Goal: Task Accomplishment & Management: Use online tool/utility

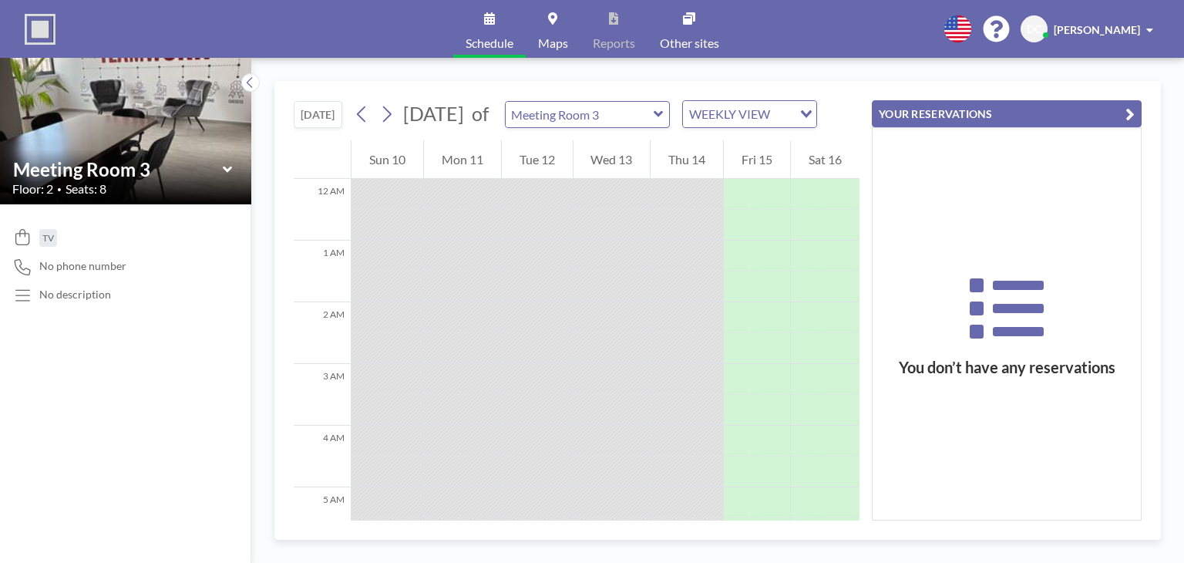
scroll to position [432, 0]
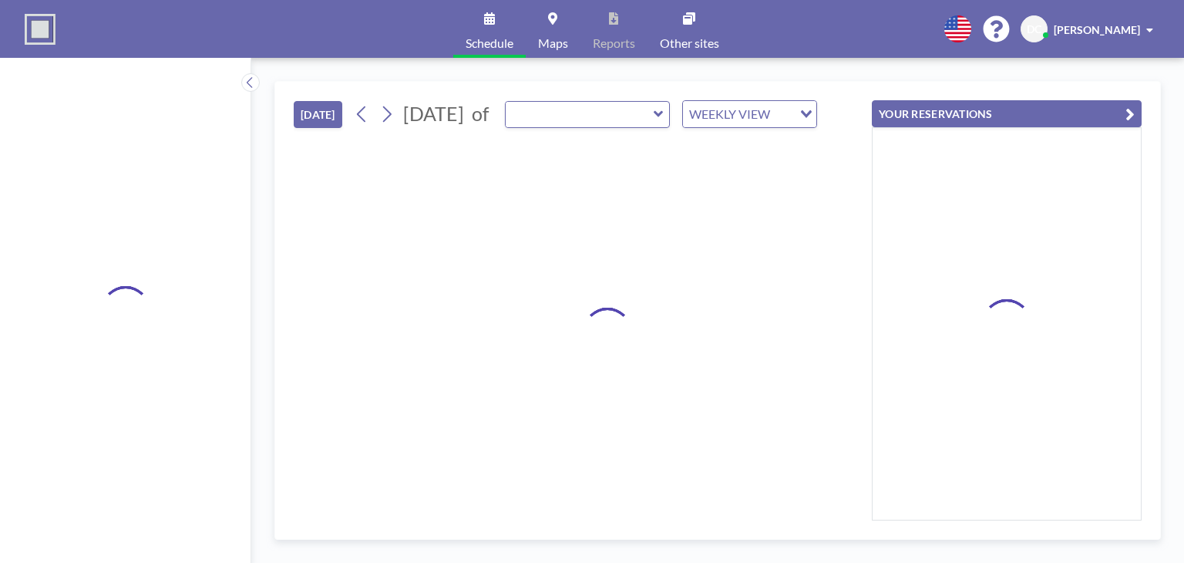
type input "Meeting Room 3"
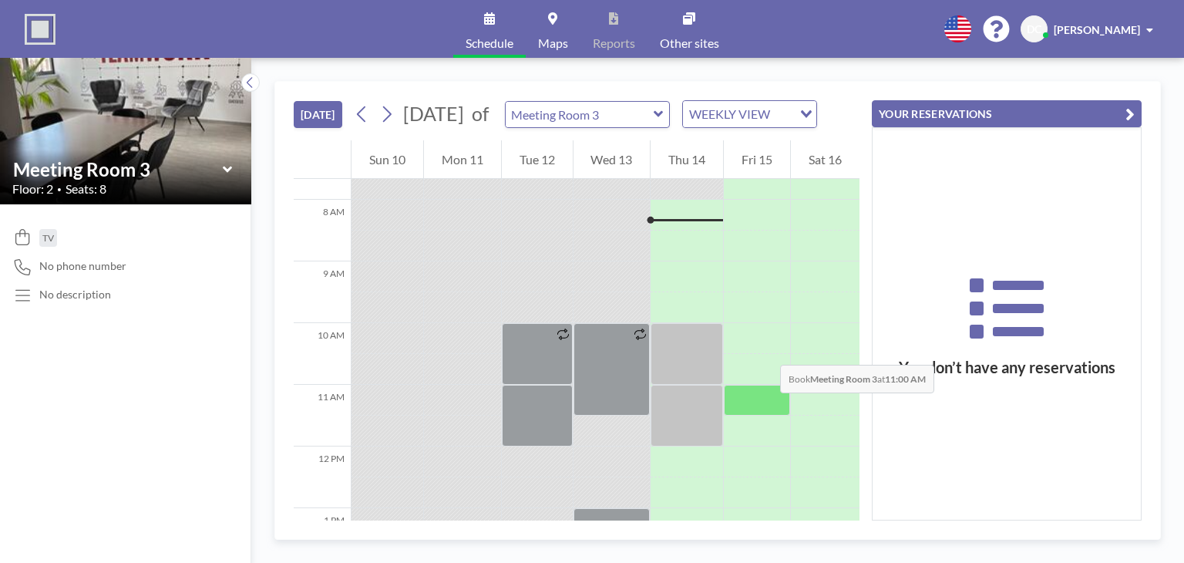
scroll to position [540, 0]
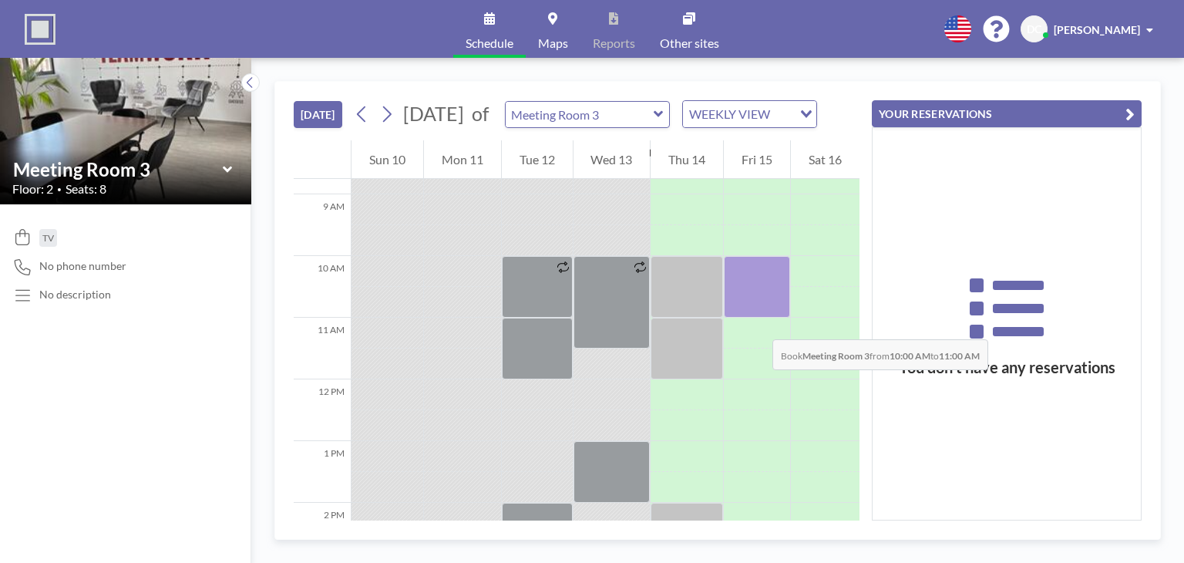
drag, startPoint x: 756, startPoint y: 298, endPoint x: 757, endPoint y: 324, distance: 26.2
click at [757, 318] on div at bounding box center [757, 287] width 66 height 62
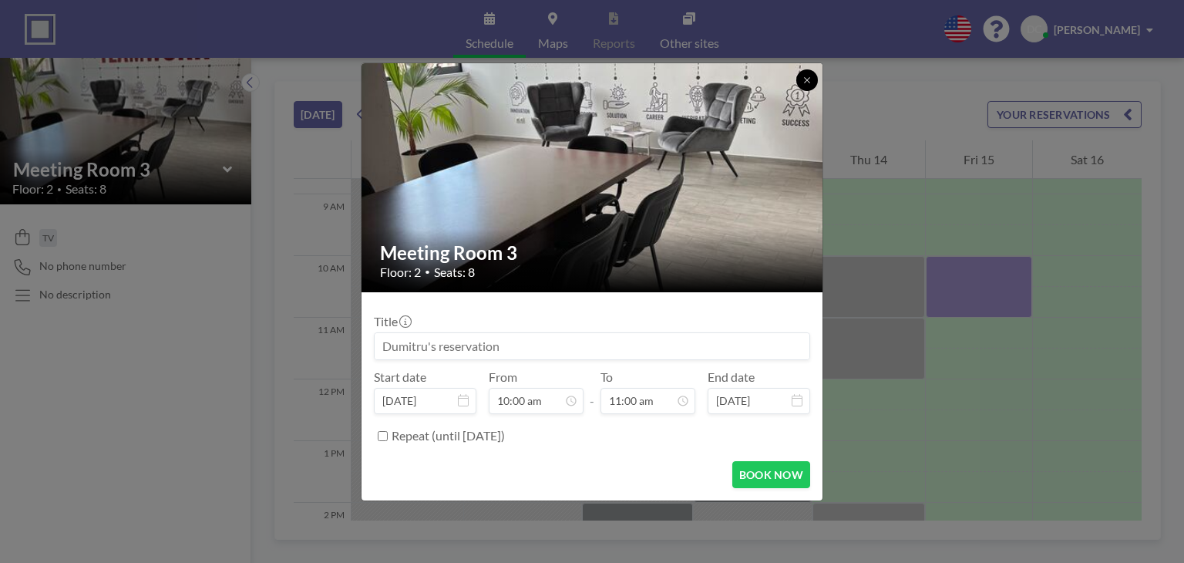
click at [806, 84] on button at bounding box center [807, 80] width 22 height 22
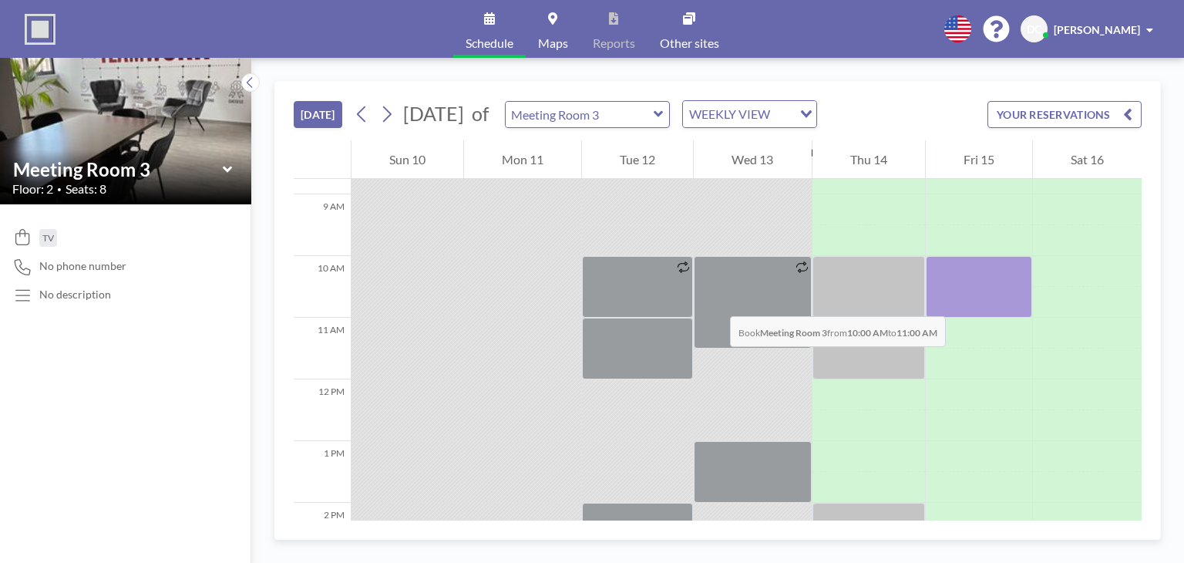
drag, startPoint x: 950, startPoint y: 262, endPoint x: 954, endPoint y: 301, distance: 38.7
click at [954, 301] on div at bounding box center [979, 287] width 106 height 62
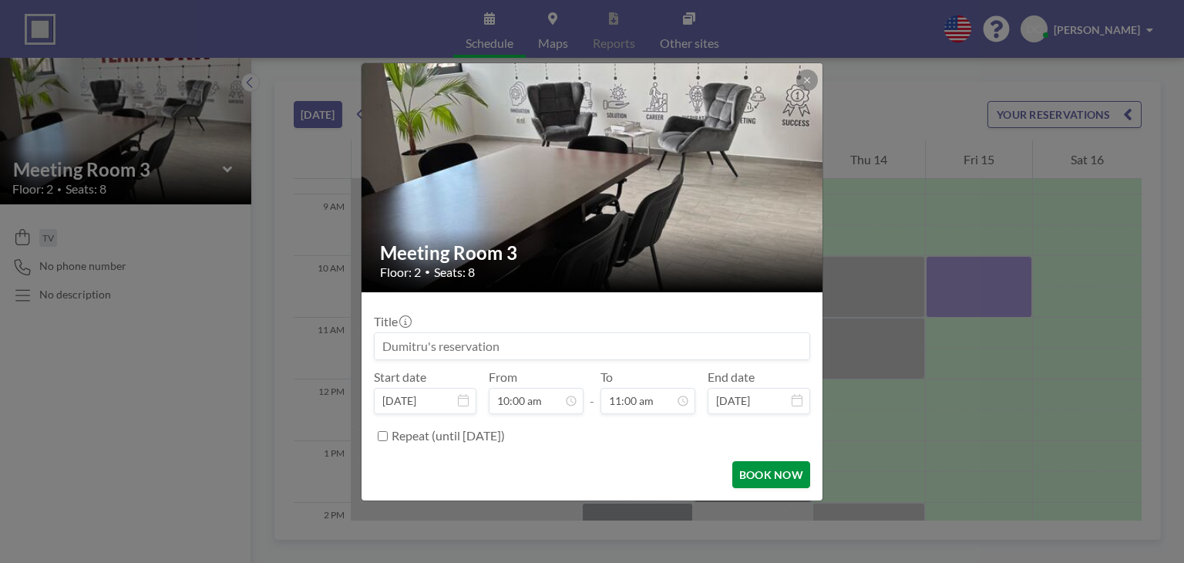
click at [777, 476] on button "BOOK NOW" at bounding box center [771, 474] width 78 height 27
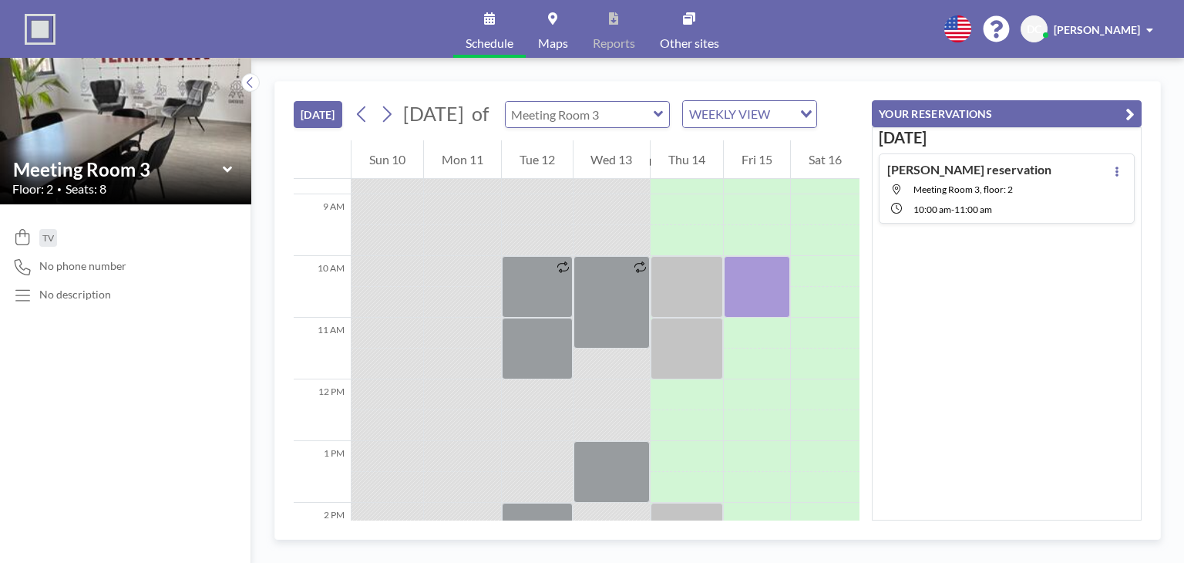
click at [654, 126] on input "text" at bounding box center [580, 114] width 148 height 25
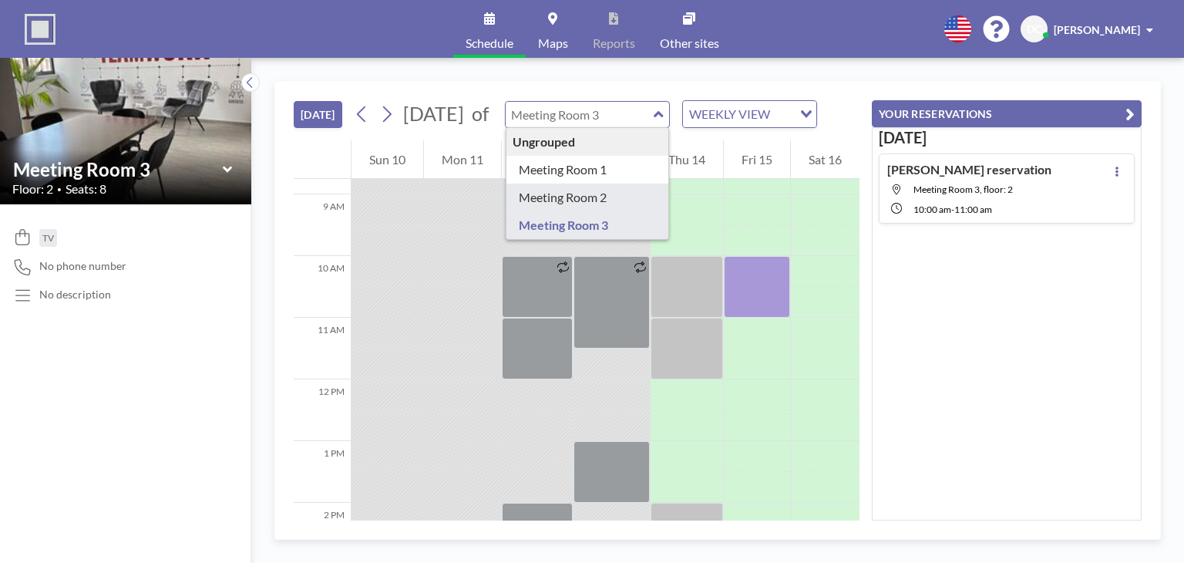
type input "Meeting Room 2"
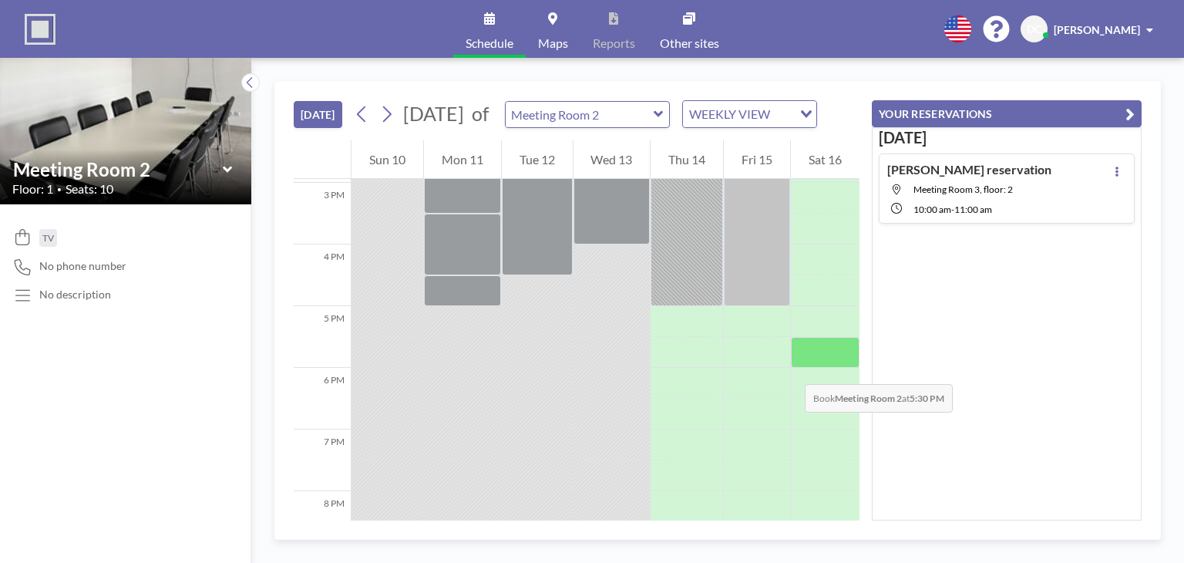
scroll to position [925, 0]
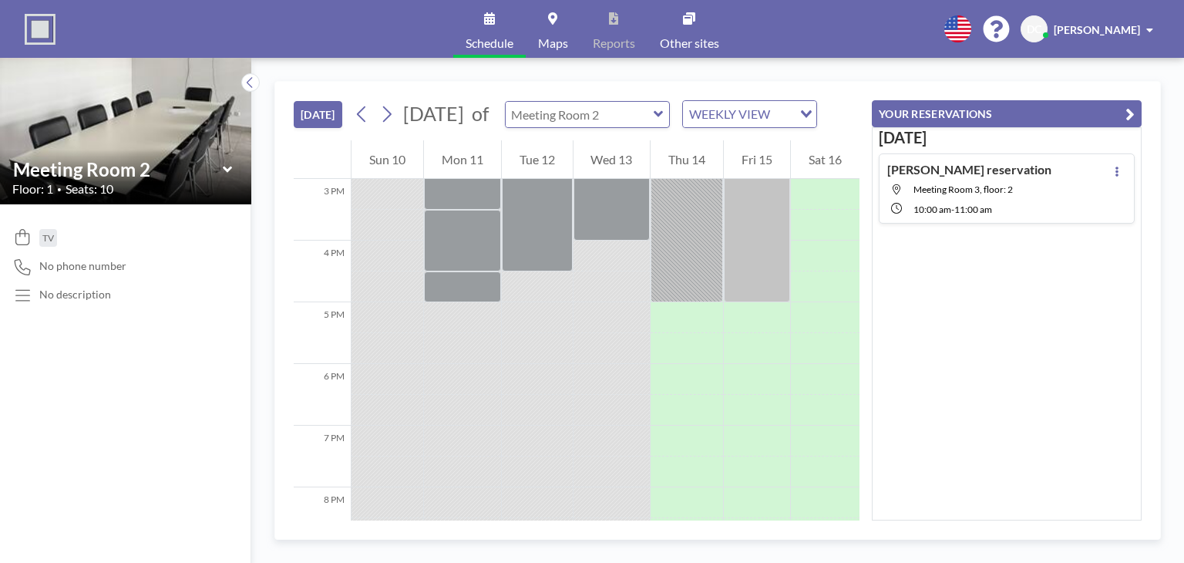
click at [654, 127] on input "text" at bounding box center [580, 114] width 148 height 25
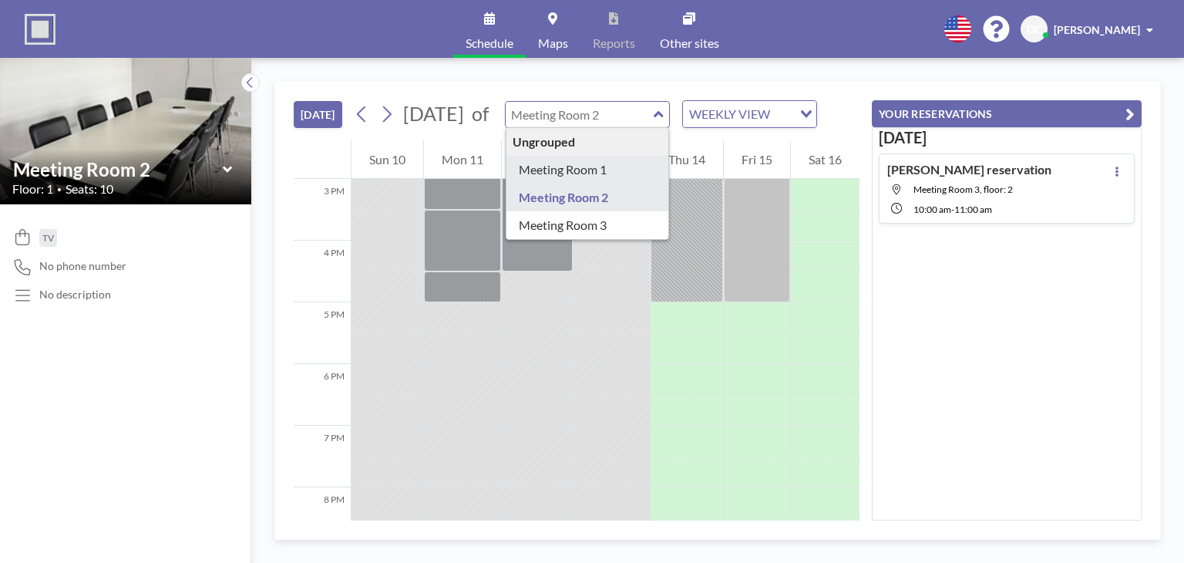
type input "Meeting Room 1"
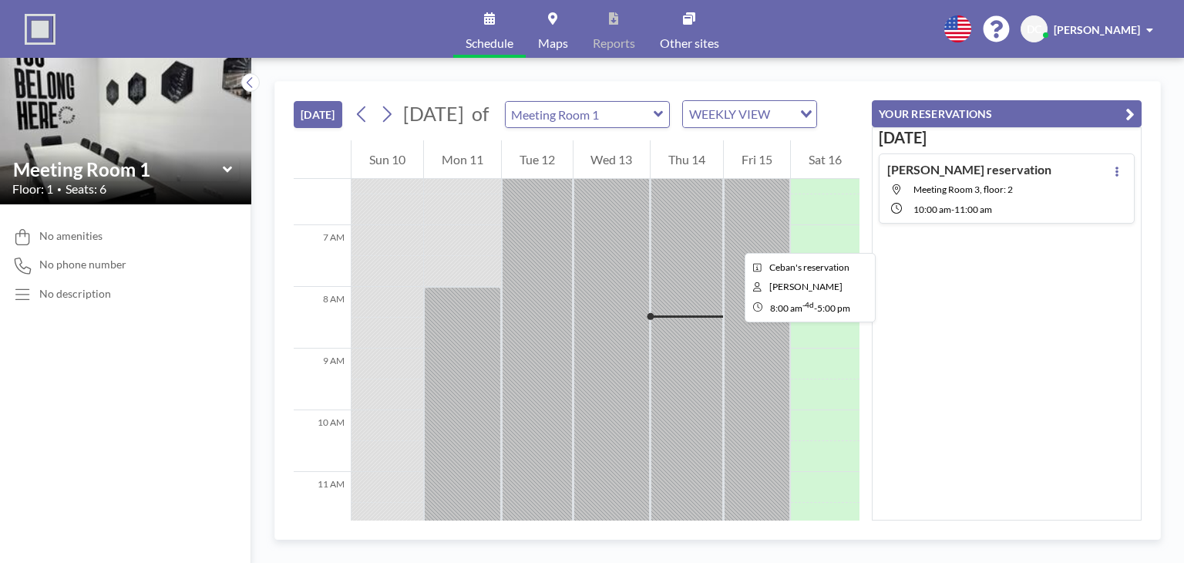
scroll to position [771, 0]
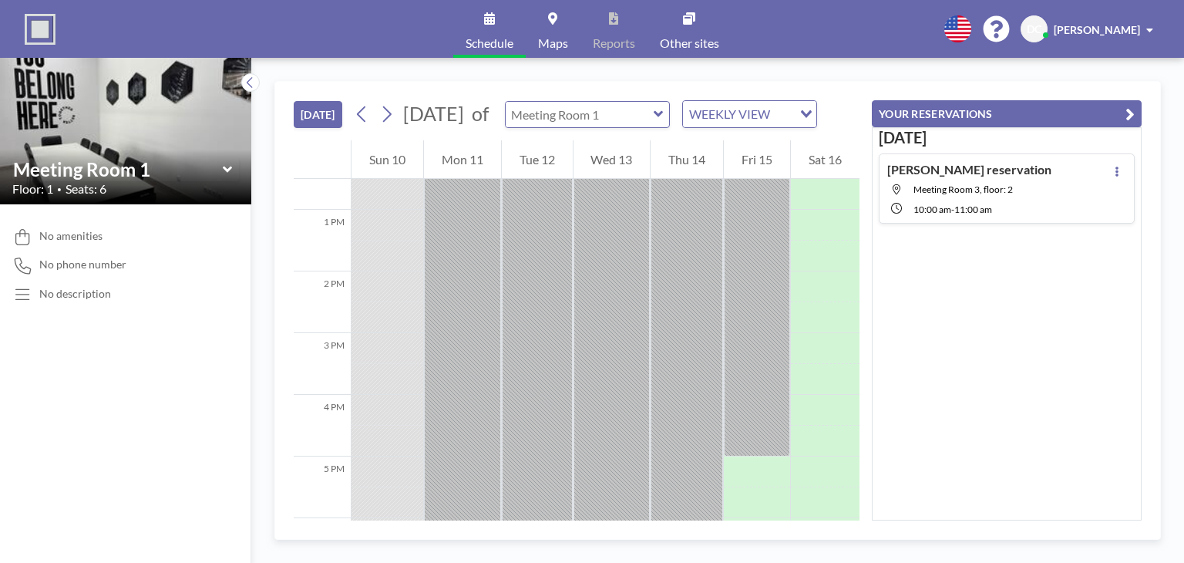
click at [654, 124] on input "text" at bounding box center [580, 114] width 148 height 25
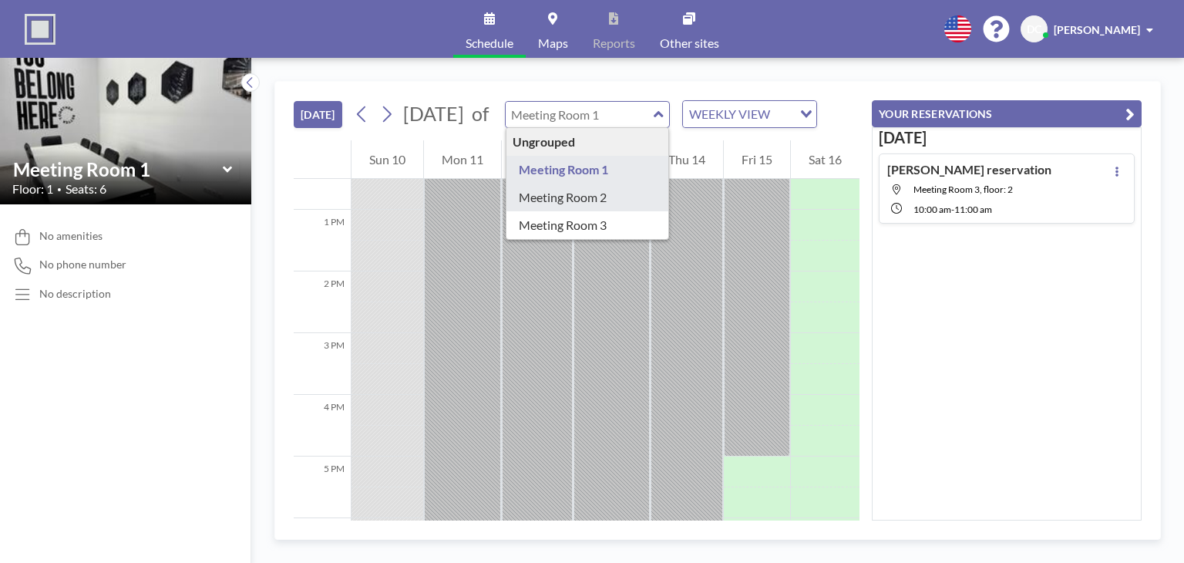
type input "Meeting Room 2"
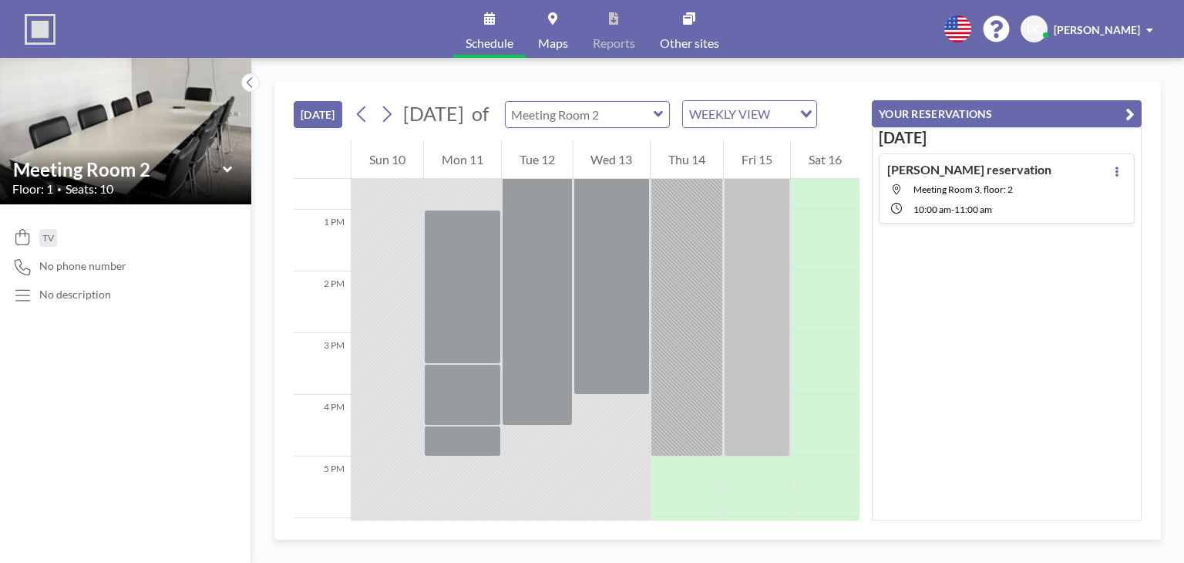
click at [574, 127] on input "text" at bounding box center [580, 114] width 148 height 25
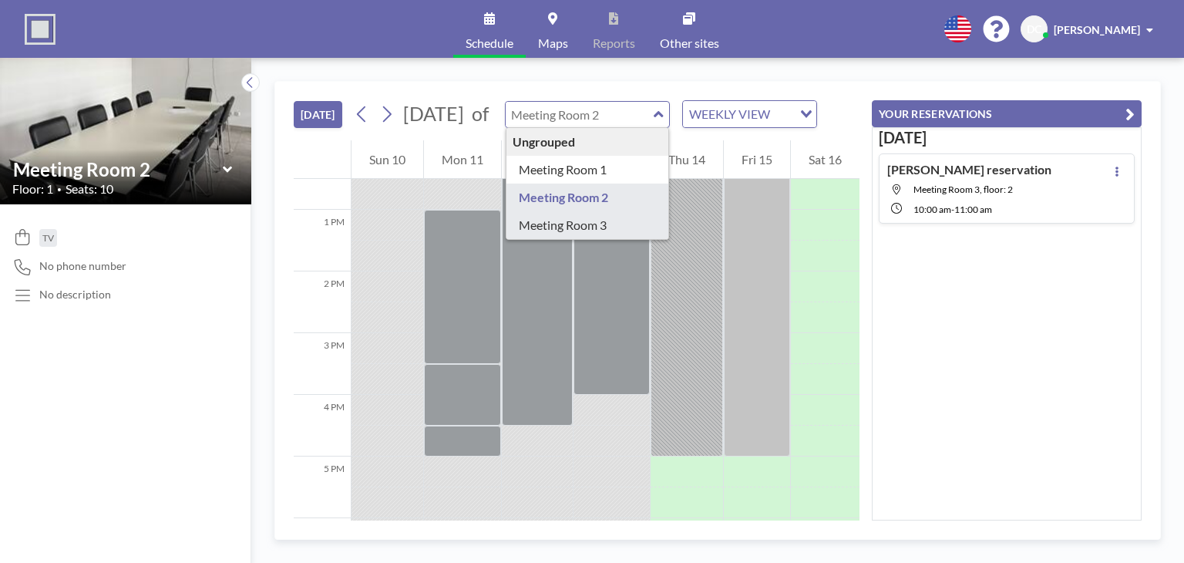
type input "Meeting Room 3"
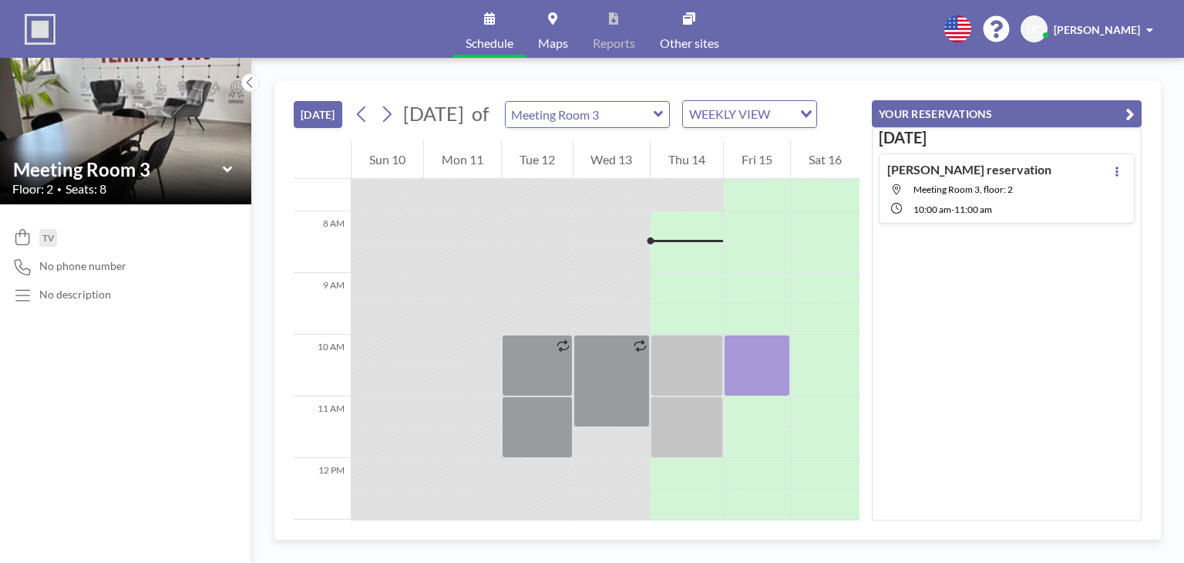
scroll to position [462, 0]
